Goal: Task Accomplishment & Management: Manage account settings

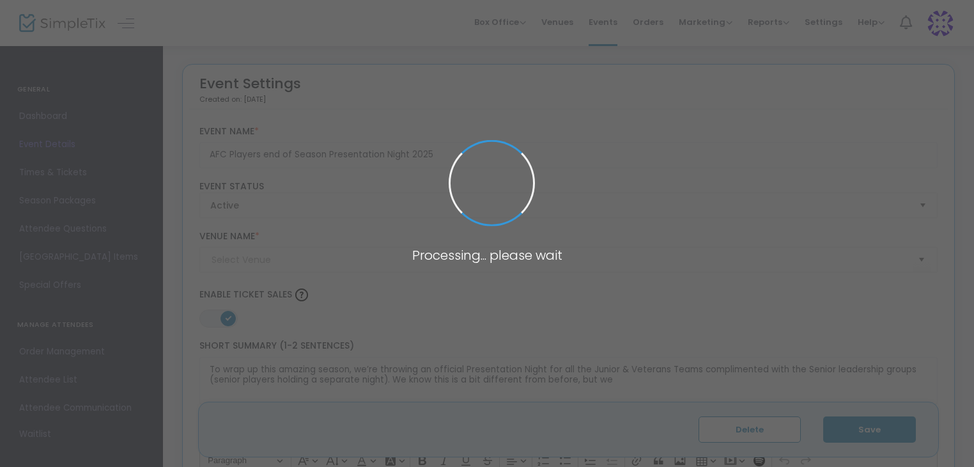
type input "Welcome to [GEOGRAPHIC_DATA]"
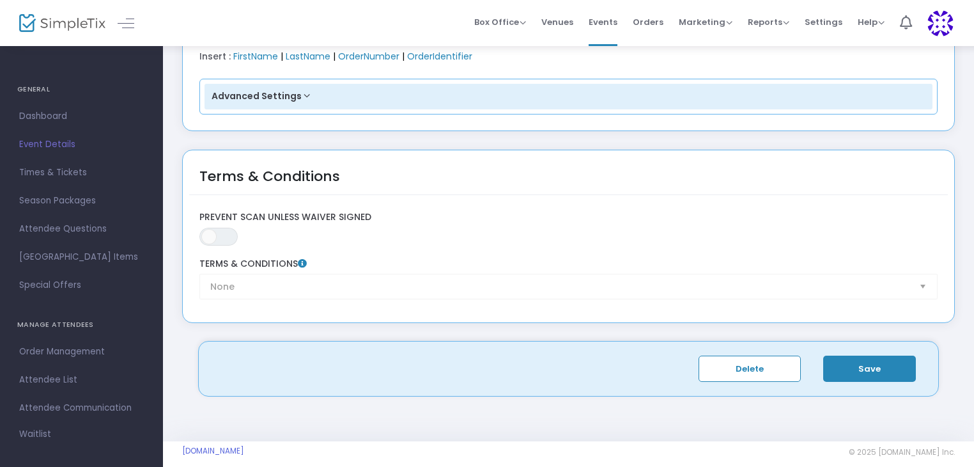
scroll to position [1938, 0]
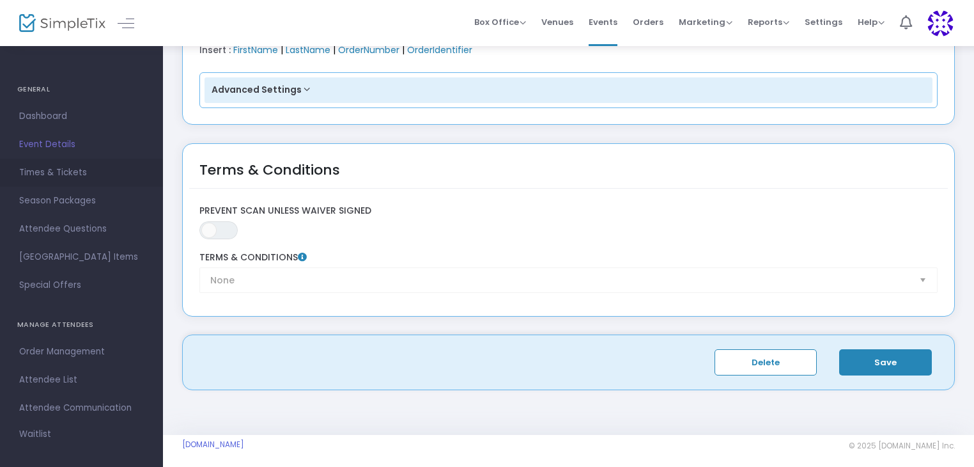
click at [64, 172] on span "Times & Tickets" at bounding box center [81, 172] width 125 height 17
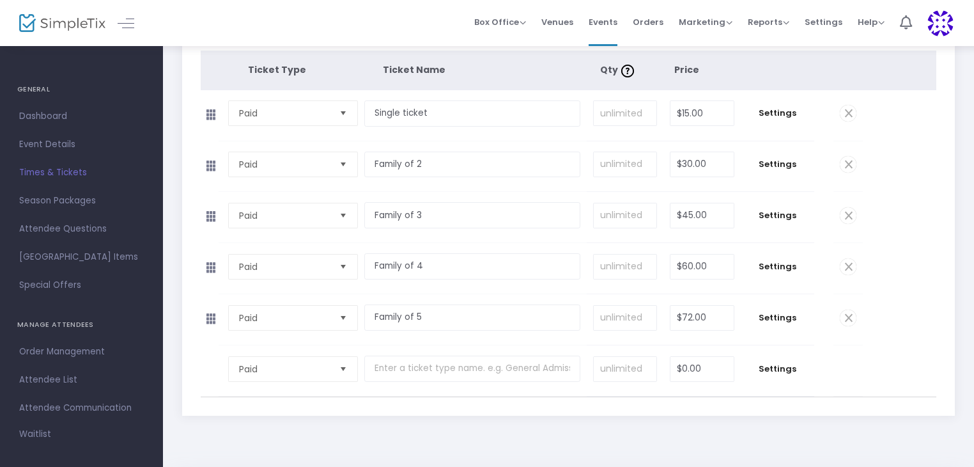
scroll to position [192, 0]
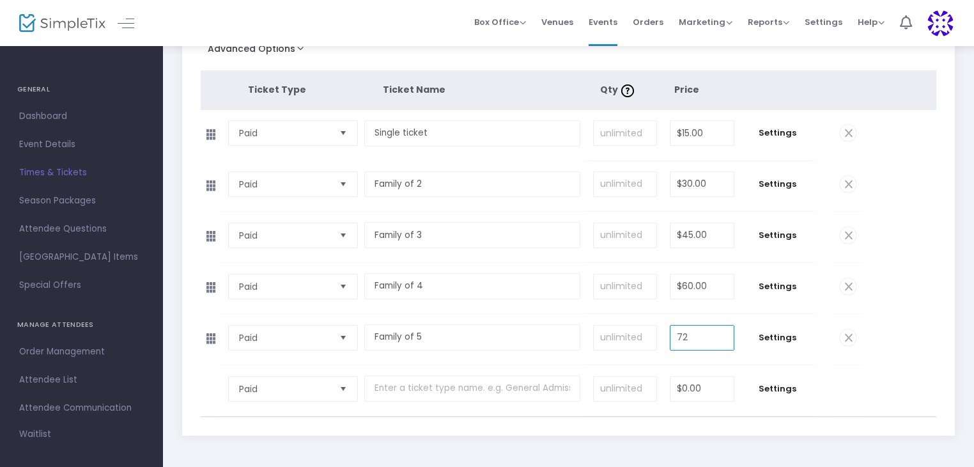
click at [692, 336] on input "72" at bounding box center [702, 337] width 63 height 24
type input "$75.00"
click at [908, 427] on div "Start Date & Time [DATE] 4:30 PM End Date & Time [DATE] 9:30 PM Event Capacity …" at bounding box center [568, 174] width 773 height 521
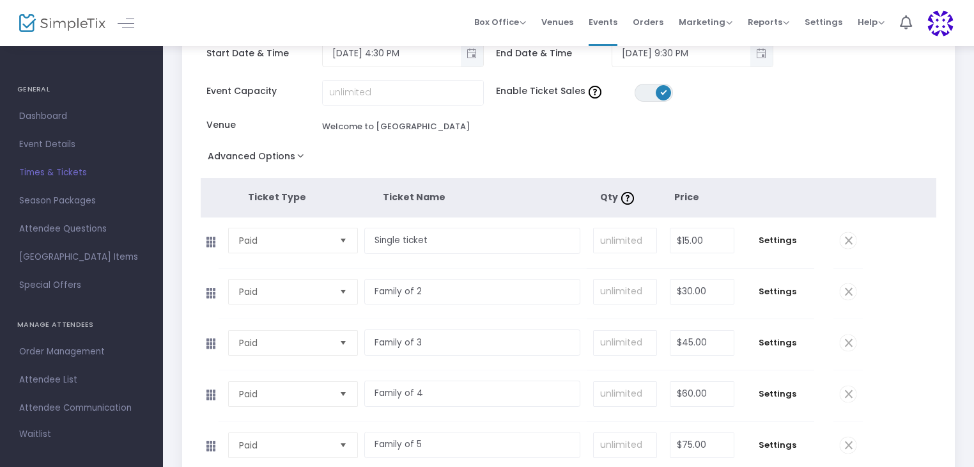
scroll to position [0, 0]
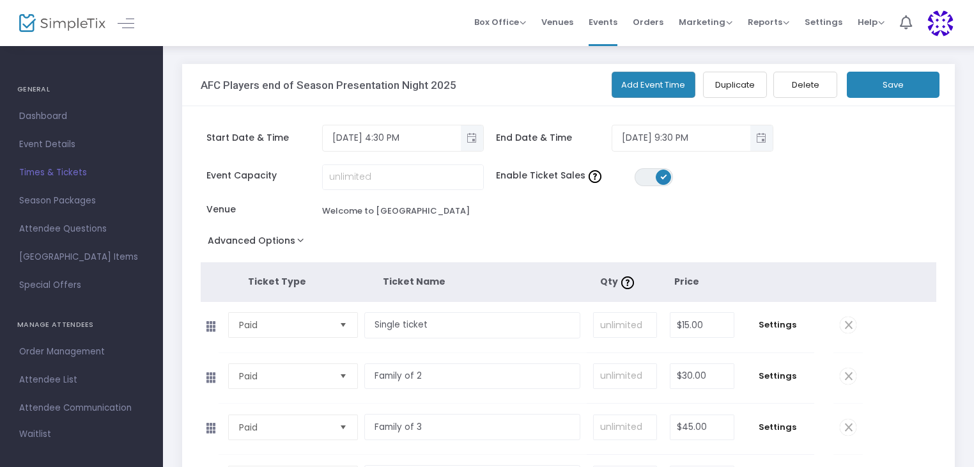
click at [902, 98] on div "AFC Players end of Season Presentation Night 2025 Add Event Time Duplicate Dele…" at bounding box center [568, 85] width 773 height 42
click at [898, 79] on button "Save" at bounding box center [893, 85] width 93 height 26
click at [36, 350] on span "Order Management" at bounding box center [81, 351] width 125 height 17
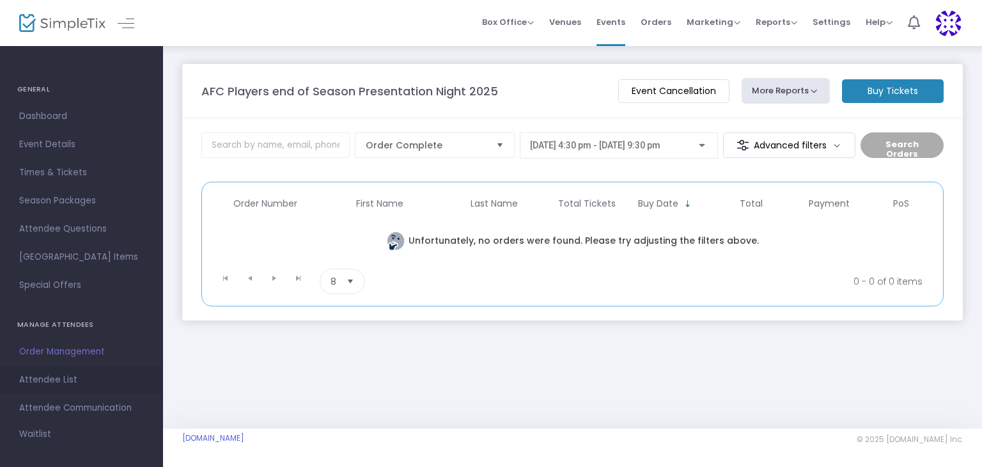
click at [47, 387] on span "Attendee List" at bounding box center [81, 379] width 125 height 17
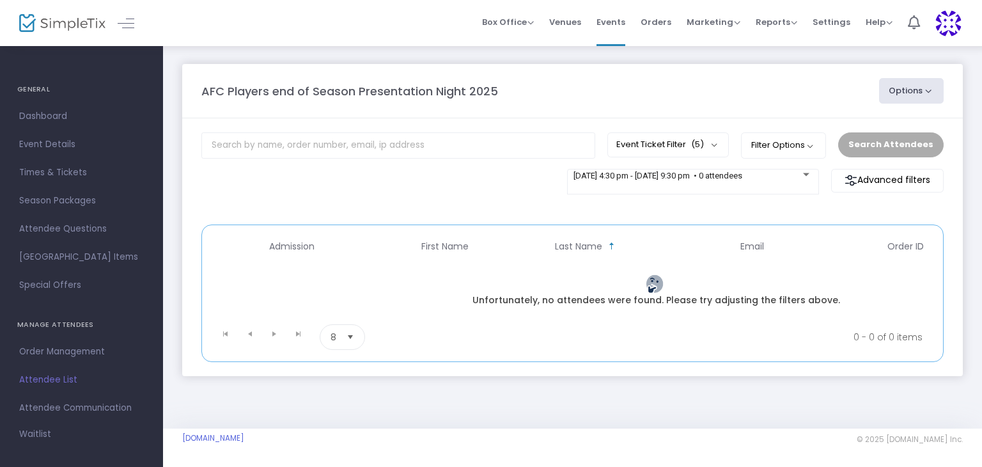
click at [903, 88] on button "Options" at bounding box center [911, 91] width 65 height 26
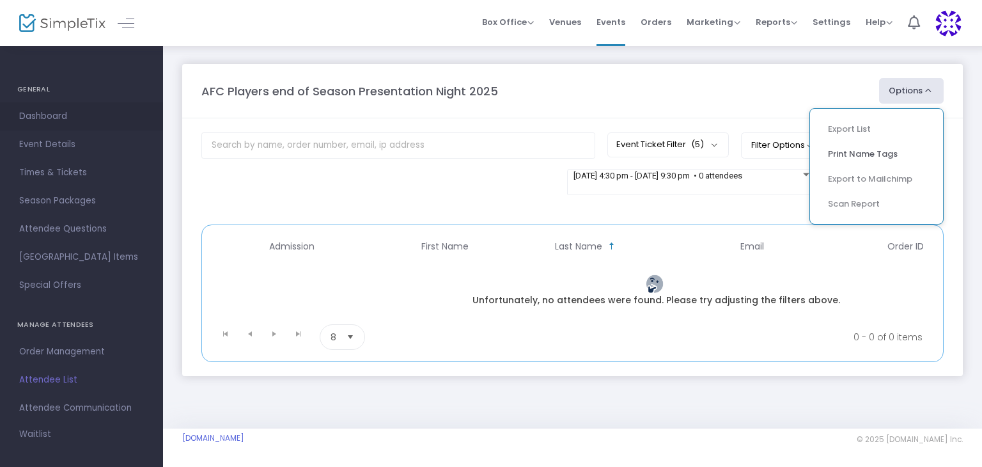
click at [61, 118] on span "Dashboard" at bounding box center [81, 116] width 125 height 17
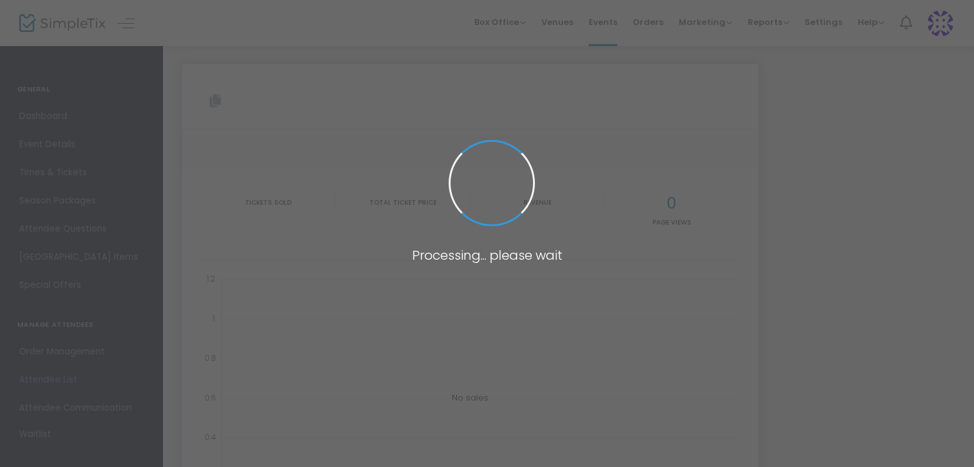
type input "[URL][DOMAIN_NAME]"
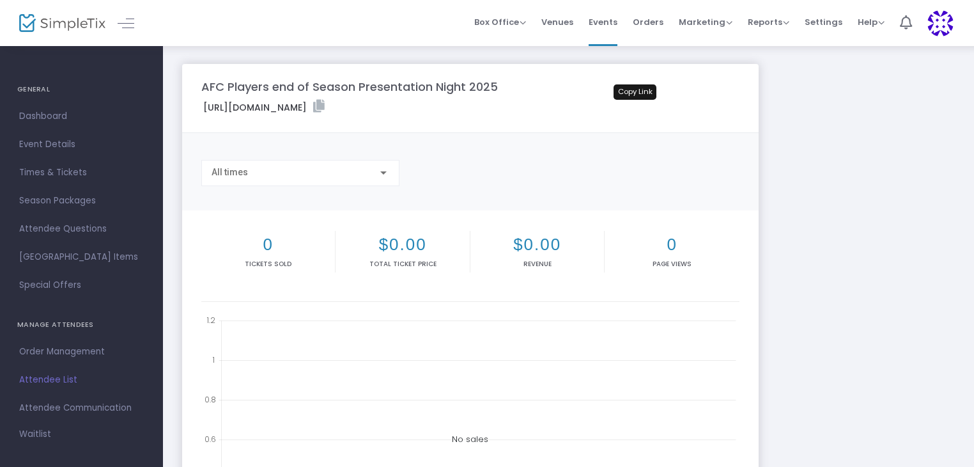
click at [325, 105] on icon at bounding box center [319, 106] width 12 height 13
